Goal: Obtain resource: Download file/media

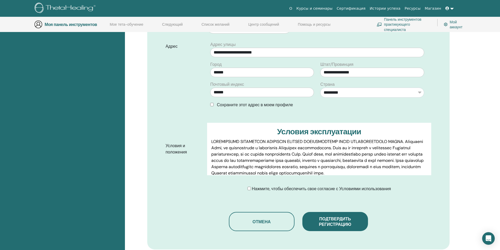
scroll to position [199, 0]
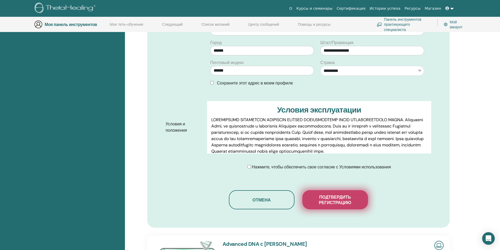
click at [341, 194] on font "Подтвердить регистрацию" at bounding box center [335, 199] width 32 height 11
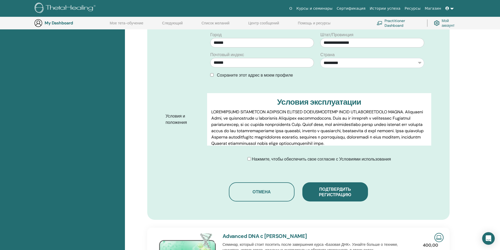
scroll to position [199, 0]
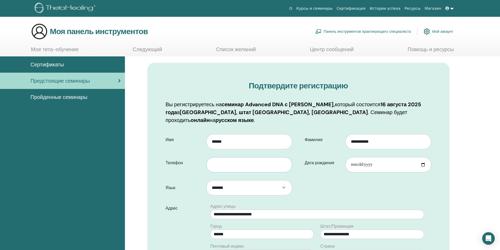
click at [261, 160] on input "text" at bounding box center [248, 164] width 85 height 15
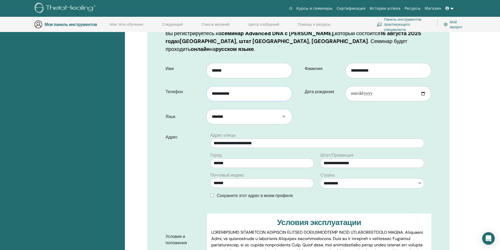
scroll to position [94, 0]
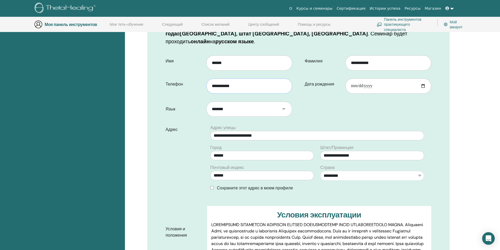
type input "**********"
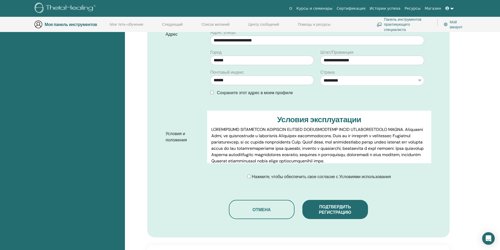
scroll to position [199, 0]
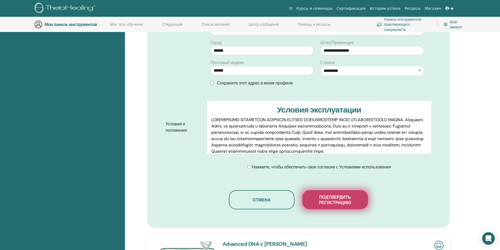
click at [325, 195] on font "Подтвердить регистрацию" at bounding box center [335, 199] width 32 height 11
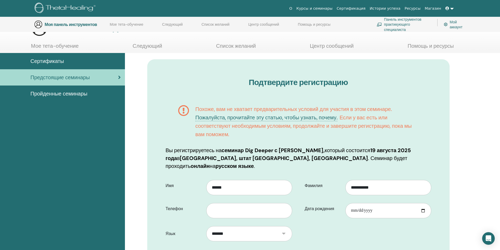
scroll to position [68, 0]
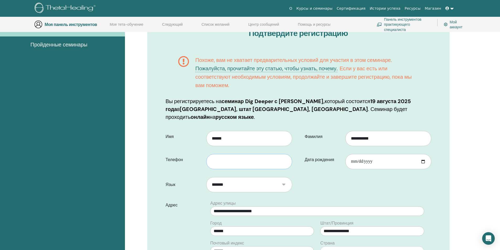
click at [232, 154] on input "text" at bounding box center [248, 161] width 85 height 15
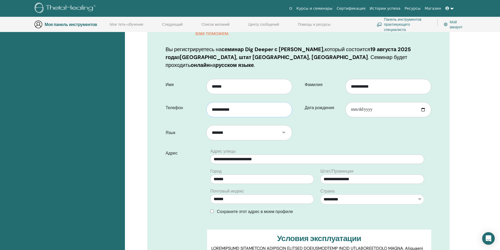
scroll to position [120, 0]
type input "**********"
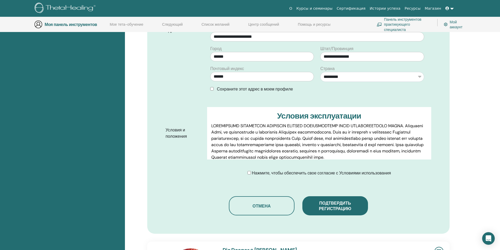
scroll to position [251, 0]
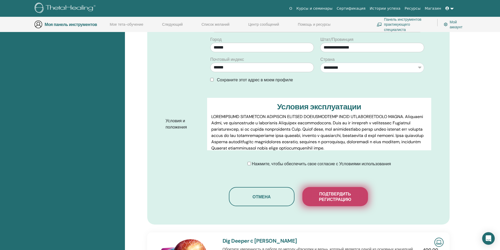
click at [328, 192] on font "Подтвердить регистрацию" at bounding box center [335, 196] width 32 height 11
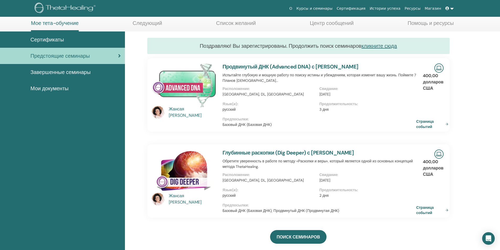
scroll to position [68, 0]
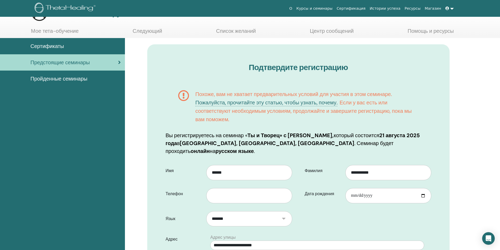
scroll to position [26, 0]
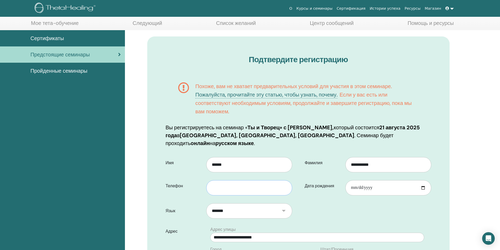
click at [238, 180] on input "text" at bounding box center [248, 187] width 85 height 15
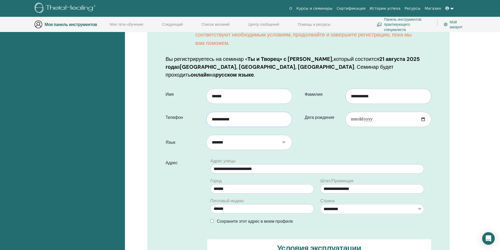
scroll to position [120, 0]
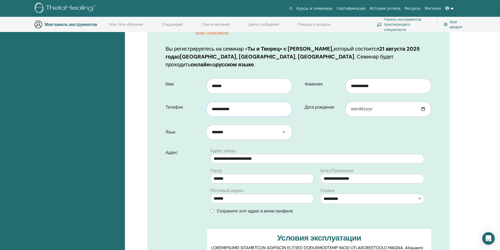
type input "**********"
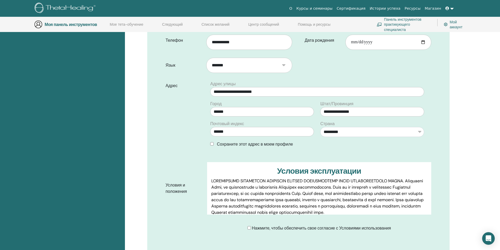
scroll to position [225, 0]
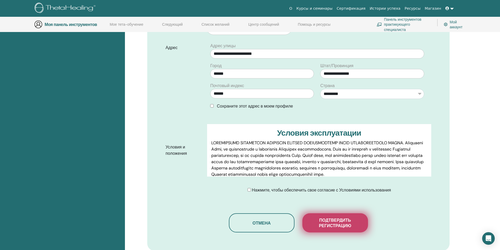
click at [322, 217] on font "Подтвердить регистрацию" at bounding box center [335, 222] width 32 height 11
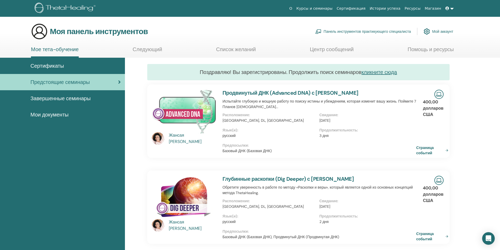
click at [83, 100] on font "Завершенные семинары" at bounding box center [60, 98] width 60 height 7
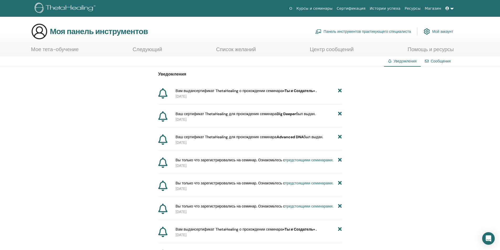
click at [296, 138] on font "Advanced DNA" at bounding box center [289, 137] width 27 height 5
click at [267, 140] on p "2025-08-12" at bounding box center [258, 143] width 166 height 6
click at [186, 140] on font "2025-08-12" at bounding box center [180, 142] width 11 height 5
click at [71, 49] on font "Мое тета-обучение" at bounding box center [55, 49] width 48 height 7
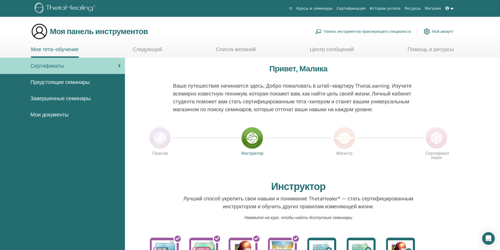
click at [65, 100] on font "Завершенные семинары" at bounding box center [60, 98] width 60 height 7
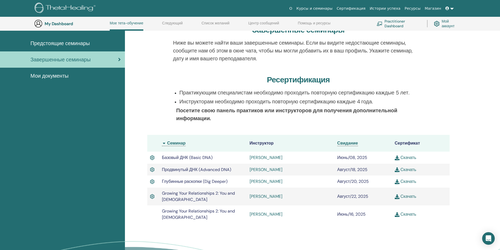
scroll to position [66, 0]
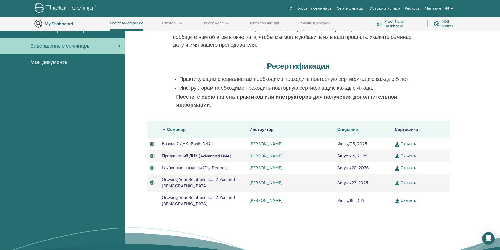
click at [397, 169] on img at bounding box center [396, 168] width 5 height 5
click at [396, 183] on img at bounding box center [396, 183] width 5 height 5
click at [396, 144] on img at bounding box center [396, 144] width 5 height 5
click at [407, 157] on link "Скачать" at bounding box center [405, 156] width 22 height 6
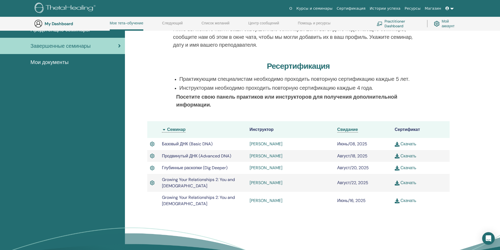
click at [407, 157] on link "Скачать" at bounding box center [405, 156] width 22 height 6
click at [398, 168] on img at bounding box center [396, 168] width 5 height 5
click at [395, 183] on img at bounding box center [396, 183] width 5 height 5
